Goal: Transaction & Acquisition: Book appointment/travel/reservation

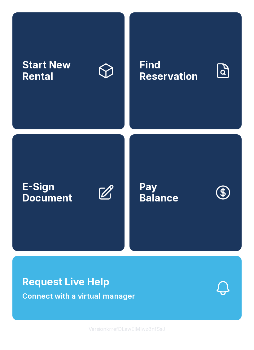
click at [66, 79] on span "Start New Rental" at bounding box center [57, 70] width 70 height 23
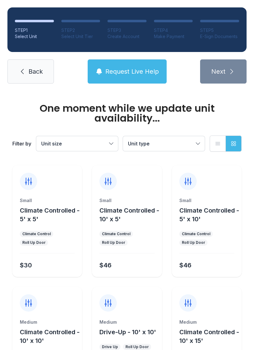
click at [73, 149] on button "Unit size" at bounding box center [77, 143] width 82 height 15
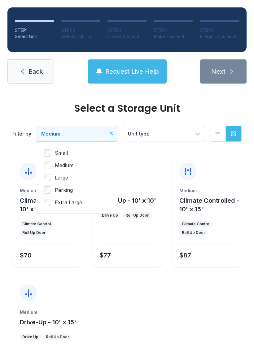
click at [191, 129] on button "Unit type" at bounding box center [164, 133] width 82 height 15
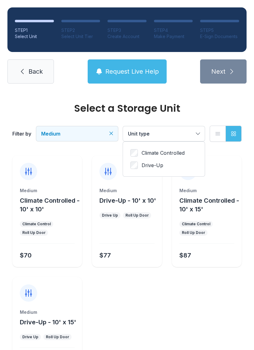
click at [176, 155] on span "Climate Controlled" at bounding box center [163, 152] width 43 height 7
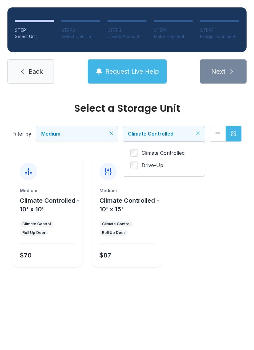
click at [49, 198] on span "Climate Controlled - 10' x 10'" at bounding box center [50, 205] width 60 height 16
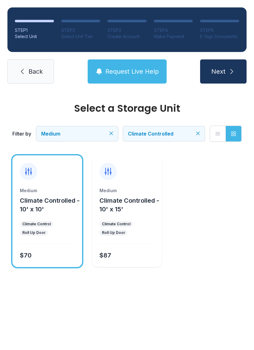
click at [93, 135] on span "Medium" at bounding box center [74, 133] width 66 height 7
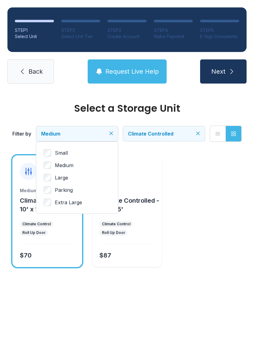
click at [64, 150] on span "Small" at bounding box center [61, 152] width 13 height 7
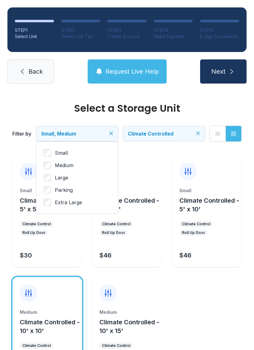
click at [67, 163] on span "Medium" at bounding box center [64, 165] width 19 height 7
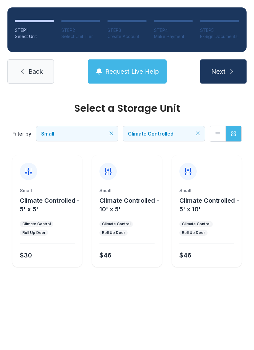
click at [110, 136] on icon "Clear filters" at bounding box center [111, 133] width 6 height 6
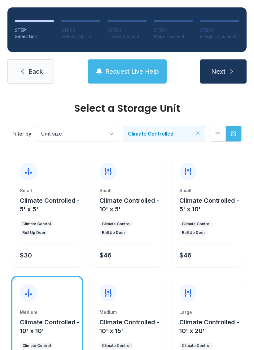
click at [235, 168] on div at bounding box center [207, 167] width 70 height 25
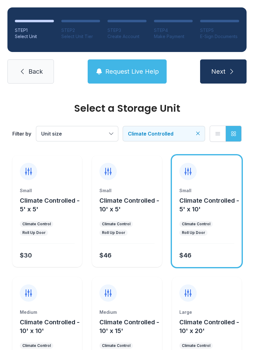
click at [84, 128] on button "Unit size" at bounding box center [77, 133] width 82 height 15
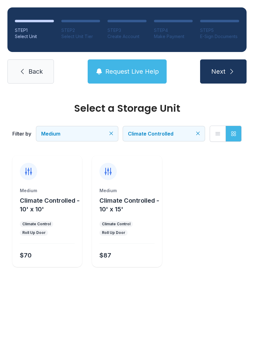
click at [51, 198] on span "Climate Controlled - 10' x 10'" at bounding box center [50, 205] width 60 height 16
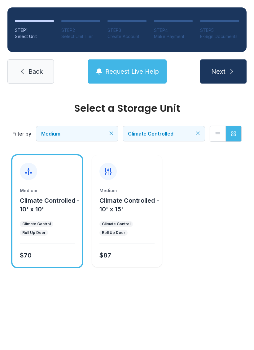
click at [229, 74] on icon "submit" at bounding box center [231, 71] width 7 height 7
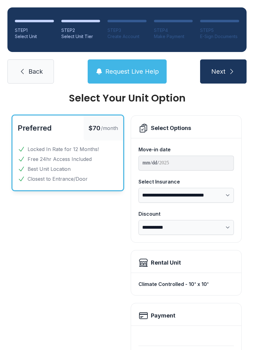
scroll to position [10, 0]
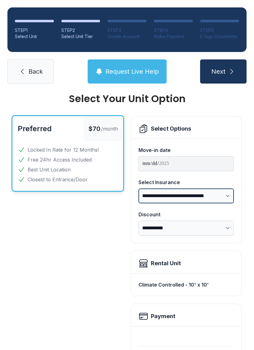
click at [221, 197] on select "**********" at bounding box center [185, 196] width 95 height 15
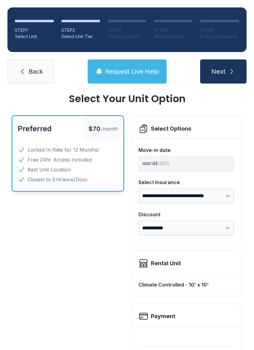
click at [135, 77] on button "Request Live Help" at bounding box center [127, 71] width 79 height 24
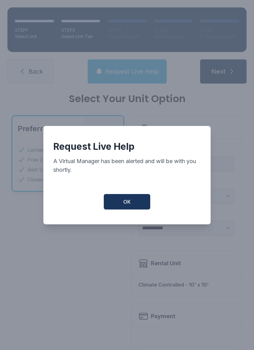
click at [127, 206] on span "OK" at bounding box center [126, 201] width 7 height 7
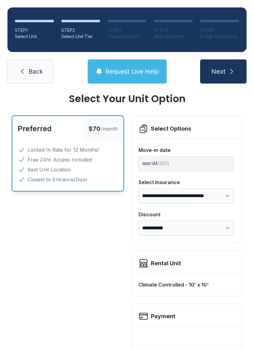
click at [128, 69] on span "Request Live Help" at bounding box center [132, 71] width 54 height 9
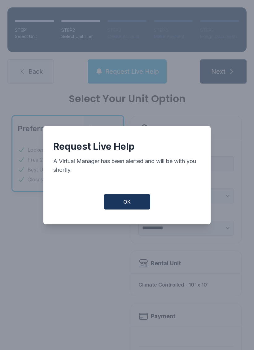
click at [129, 206] on span "OK" at bounding box center [126, 201] width 7 height 7
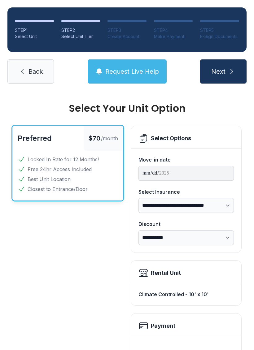
scroll to position [0, 0]
